Goal: Task Accomplishment & Management: Manage account settings

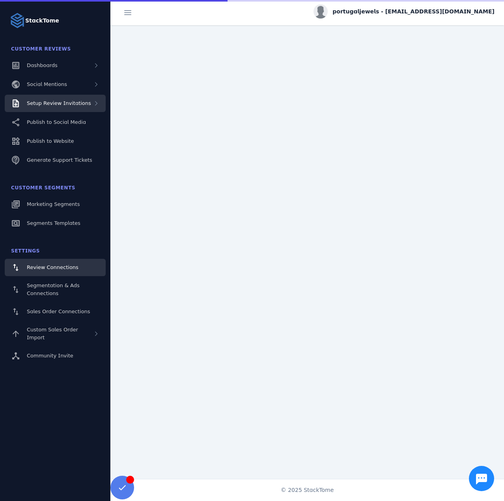
click at [77, 110] on div "Setup Review Invitations" at bounding box center [55, 103] width 101 height 17
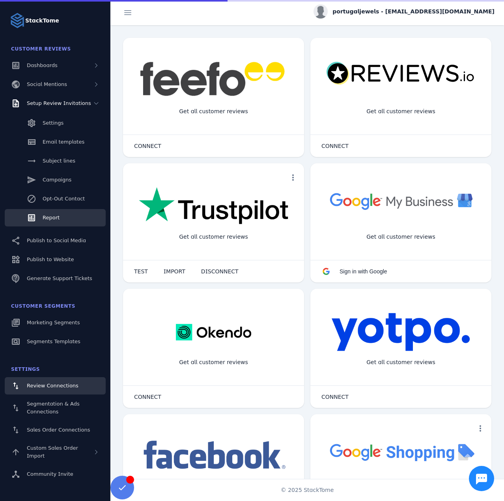
click at [54, 218] on span "Report" at bounding box center [51, 218] width 17 height 6
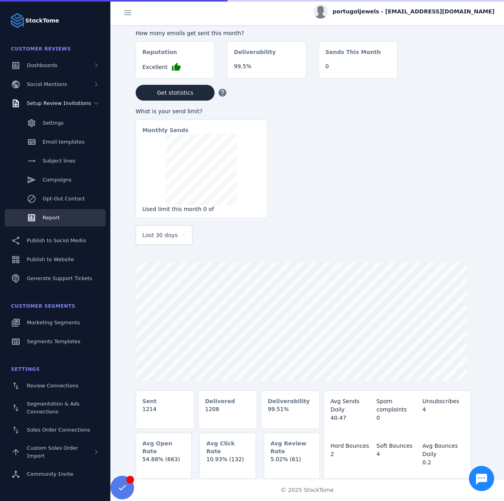
click at [172, 243] on div "Last 30 days" at bounding box center [163, 235] width 43 height 19
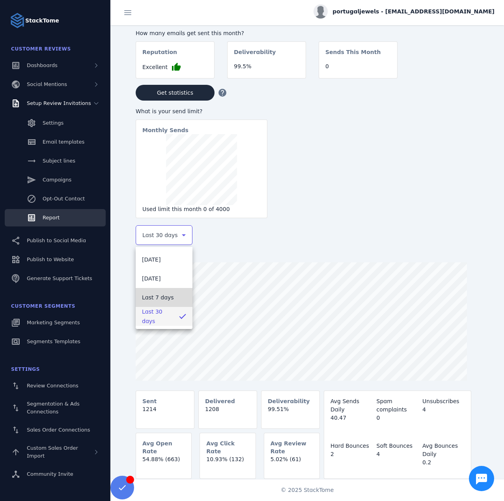
click at [166, 294] on span "Last 7 days" at bounding box center [158, 297] width 32 height 9
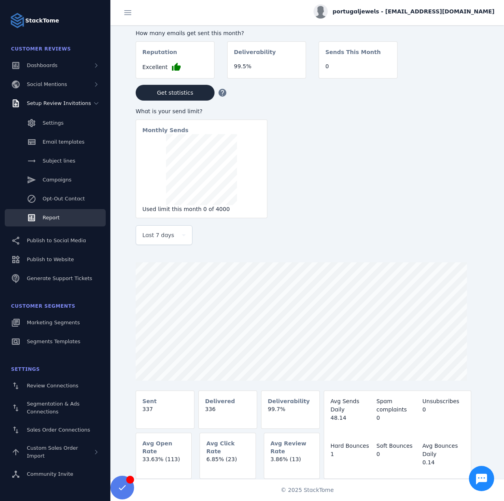
click at [404, 11] on span "portugaljewels - cs_portugaljewels@stacktome.com" at bounding box center [414, 11] width 162 height 8
click at [457, 82] on button "Sign out" at bounding box center [466, 76] width 57 height 19
